Goal: Information Seeking & Learning: Learn about a topic

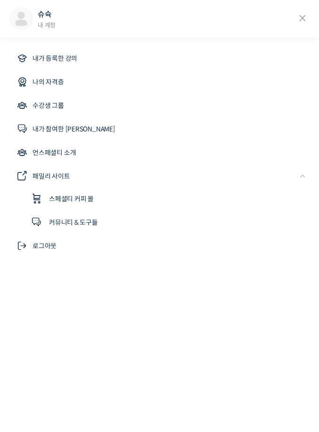
click at [269, 73] on link "나의 자격증" at bounding box center [159, 82] width 300 height 23
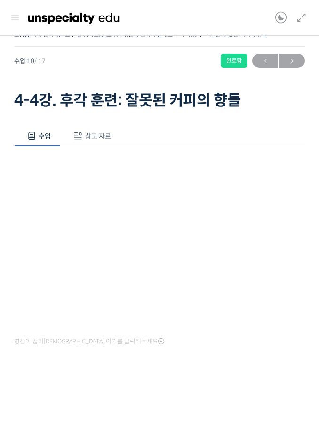
click at [302, 25] on link at bounding box center [299, 18] width 16 height 36
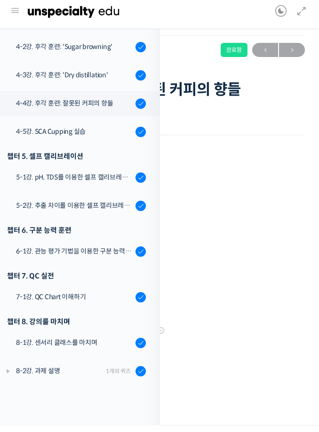
scroll to position [377, 0]
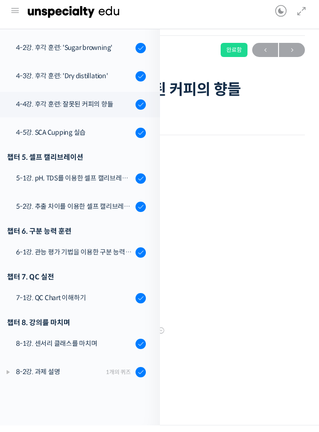
click at [300, 12] on icon at bounding box center [301, 17] width 11 height 11
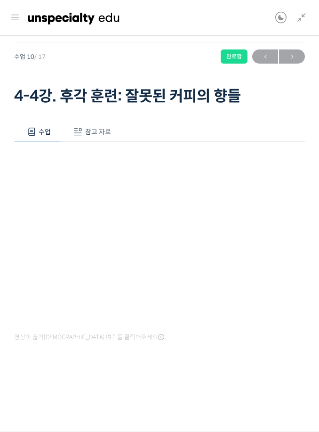
click at [237, 9] on div at bounding box center [148, 18] width 255 height 28
